Goal: Information Seeking & Learning: Learn about a topic

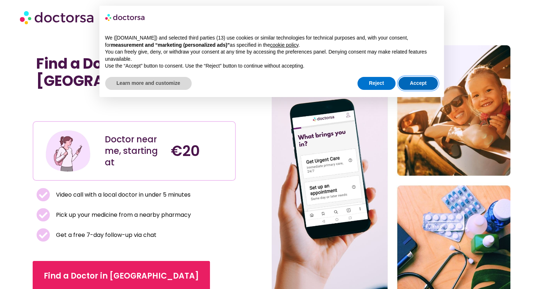
click at [414, 86] on button "Accept" at bounding box center [418, 83] width 40 height 13
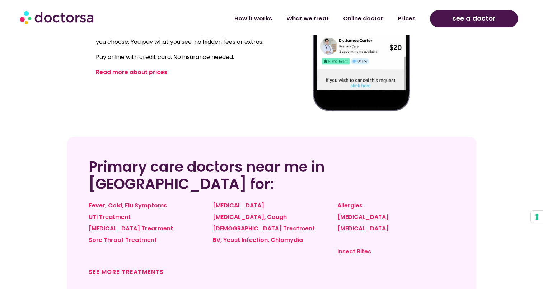
scroll to position [484, 0]
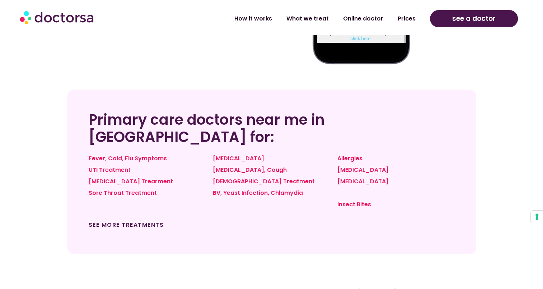
click at [142, 220] on link "See more treatments" at bounding box center [126, 224] width 75 height 8
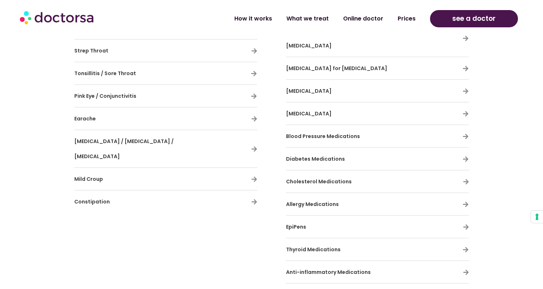
scroll to position [2053, 0]
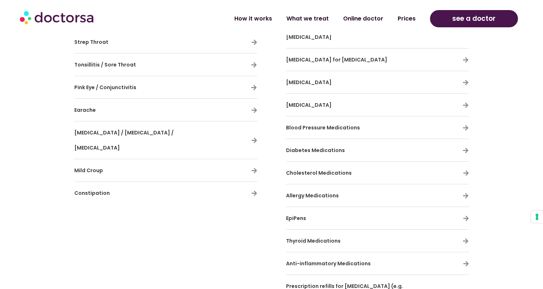
click at [360, 165] on h3 "Cholesterol Medications" at bounding box center [356, 172] width 141 height 15
click at [467, 170] on icon at bounding box center [466, 173] width 6 height 6
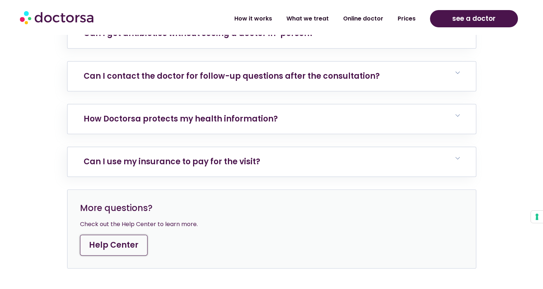
scroll to position [3224, 0]
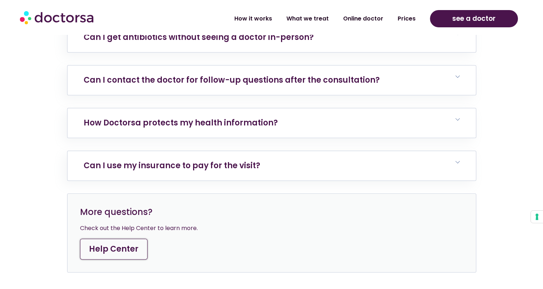
click at [118, 238] on link "Help Center" at bounding box center [113, 248] width 67 height 21
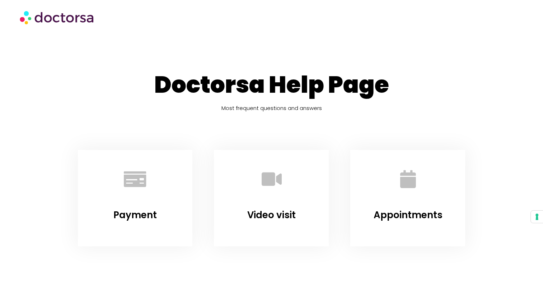
drag, startPoint x: 544, startPoint y: 37, endPoint x: 429, endPoint y: 270, distance: 260.1
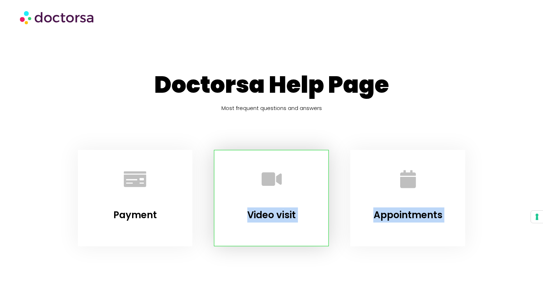
drag, startPoint x: 546, startPoint y: 17, endPoint x: 301, endPoint y: 192, distance: 301.8
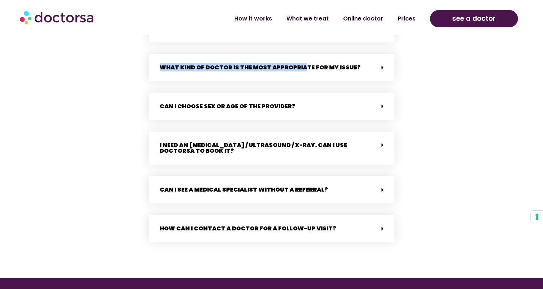
scroll to position [1369, 0]
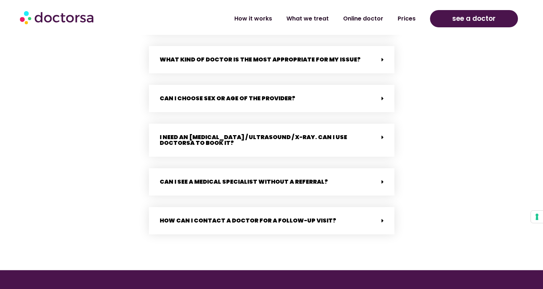
click at [215, 177] on link "Can I see a medical specialist without a referral?" at bounding box center [244, 181] width 168 height 8
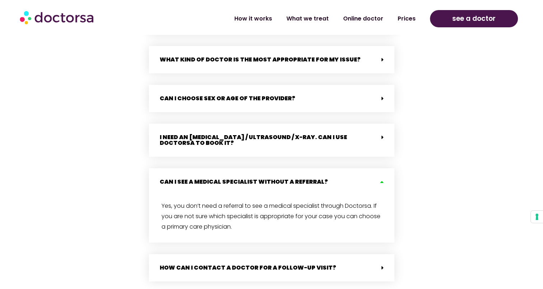
click at [266, 57] on link "What kind of doctor is the most appropriate for my issue?" at bounding box center [260, 59] width 201 height 8
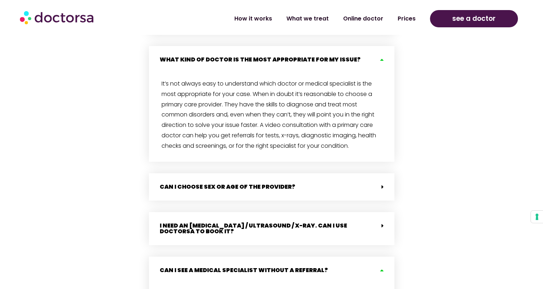
click at [355, 176] on div "Can I choose sex or age of the provider?" at bounding box center [272, 186] width 246 height 27
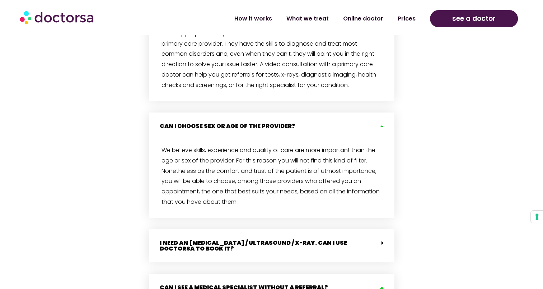
scroll to position [1485, 0]
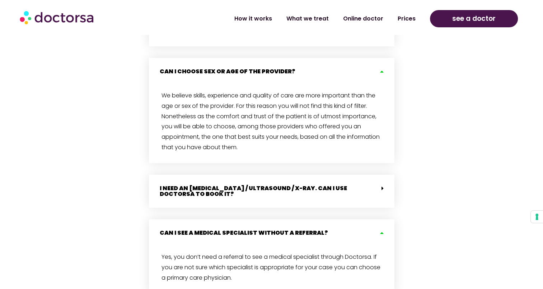
click at [313, 184] on link "I need an MRI / Ultrasound / X-ray. Can I use Doctorsa to book it?" at bounding box center [253, 191] width 187 height 14
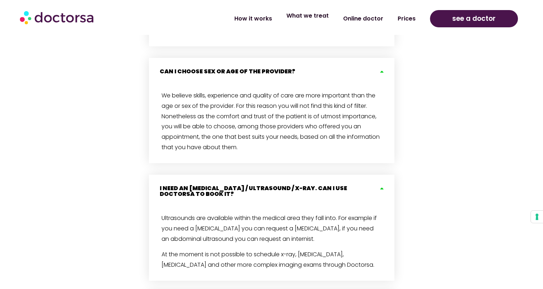
click at [309, 14] on link "What we treat" at bounding box center [307, 16] width 57 height 17
